Goal: Find specific page/section: Find specific page/section

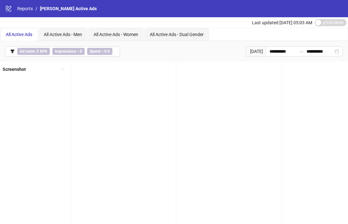
scroll to position [0, 1643]
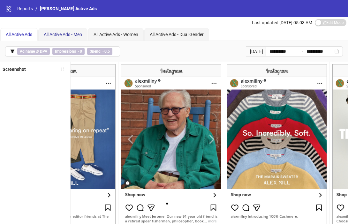
click at [69, 36] on span "All Active Ads - Men" at bounding box center [63, 34] width 38 height 5
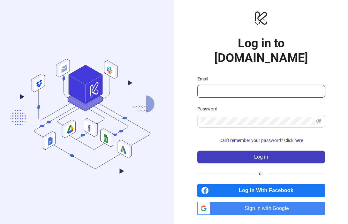
click at [212, 87] on input "Email" at bounding box center [260, 91] width 119 height 8
type input "**********"
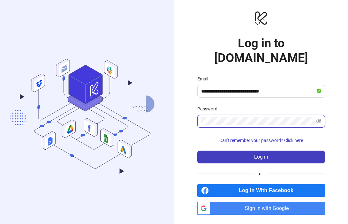
click at [197, 151] on button "Log in" at bounding box center [261, 157] width 128 height 13
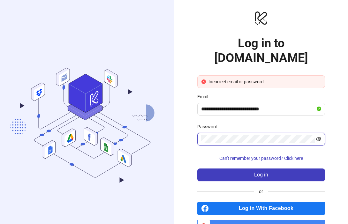
click at [317, 137] on icon "eye-invisible" at bounding box center [318, 139] width 5 height 5
click at [197, 169] on button "Log in" at bounding box center [261, 175] width 128 height 13
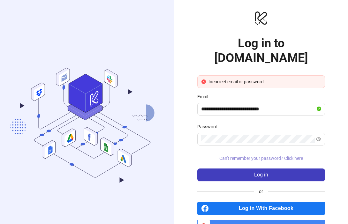
click at [278, 156] on span "Can't remember your password? Click here" at bounding box center [261, 158] width 84 height 5
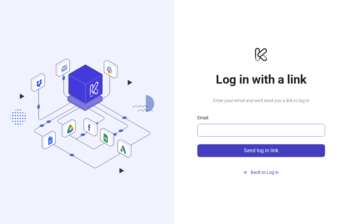
click at [273, 135] on span at bounding box center [261, 130] width 128 height 13
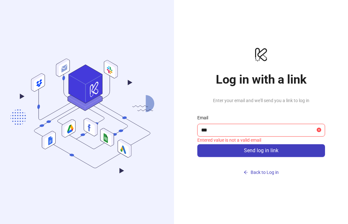
type input "**********"
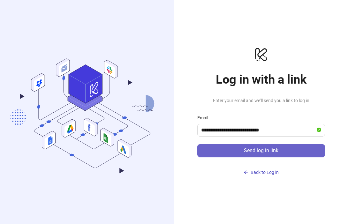
click at [274, 155] on button "Send log in link" at bounding box center [261, 150] width 128 height 13
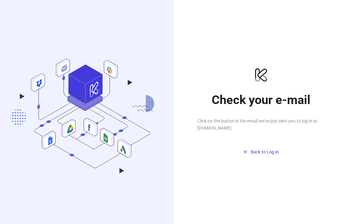
click at [247, 147] on link "Back to Log in" at bounding box center [261, 147] width 128 height 20
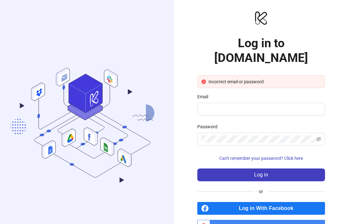
click at [256, 93] on div "Email" at bounding box center [261, 98] width 128 height 10
click at [256, 105] on input "Email" at bounding box center [260, 109] width 119 height 8
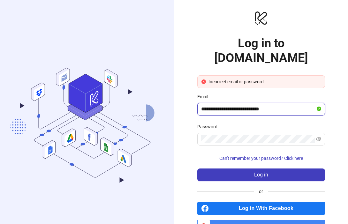
click at [258, 105] on input "**********" at bounding box center [258, 109] width 114 height 8
type input "**********"
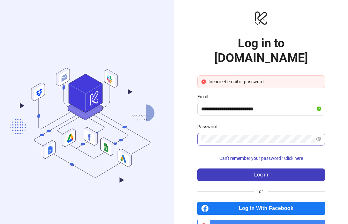
click at [261, 133] on span at bounding box center [261, 139] width 128 height 13
click at [319, 137] on icon "eye-invisible" at bounding box center [318, 139] width 5 height 5
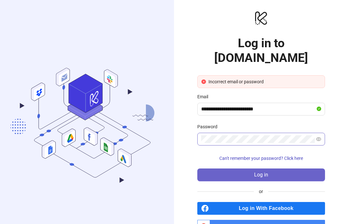
click at [271, 169] on button "Log in" at bounding box center [261, 175] width 128 height 13
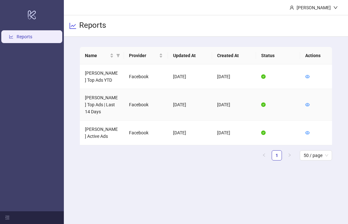
click at [106, 102] on td "Alex Mill Top Ads | Last 14 Days" at bounding box center [102, 105] width 44 height 32
click at [308, 104] on icon "eye" at bounding box center [307, 104] width 4 height 3
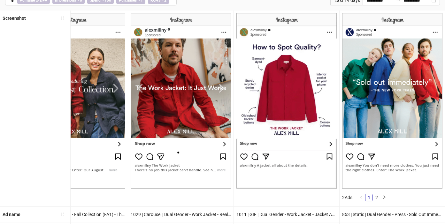
scroll to position [122, 0]
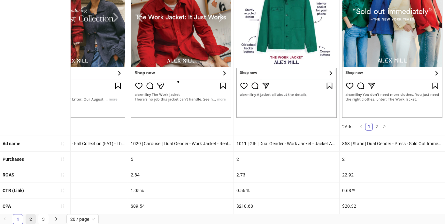
click at [33, 219] on link "2" at bounding box center [31, 220] width 10 height 10
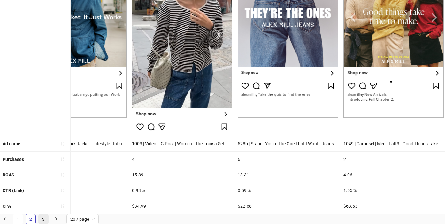
click at [43, 218] on link "3" at bounding box center [44, 220] width 10 height 10
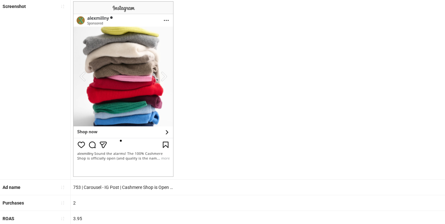
scroll to position [107, 0]
